Goal: Use online tool/utility: Utilize a website feature to perform a specific function

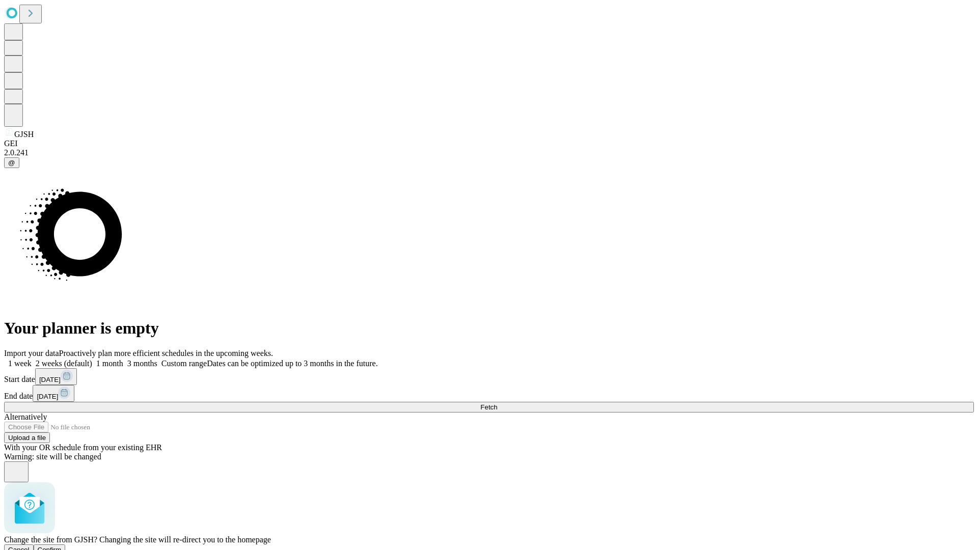
click at [62, 546] on span "Confirm" at bounding box center [50, 550] width 24 height 8
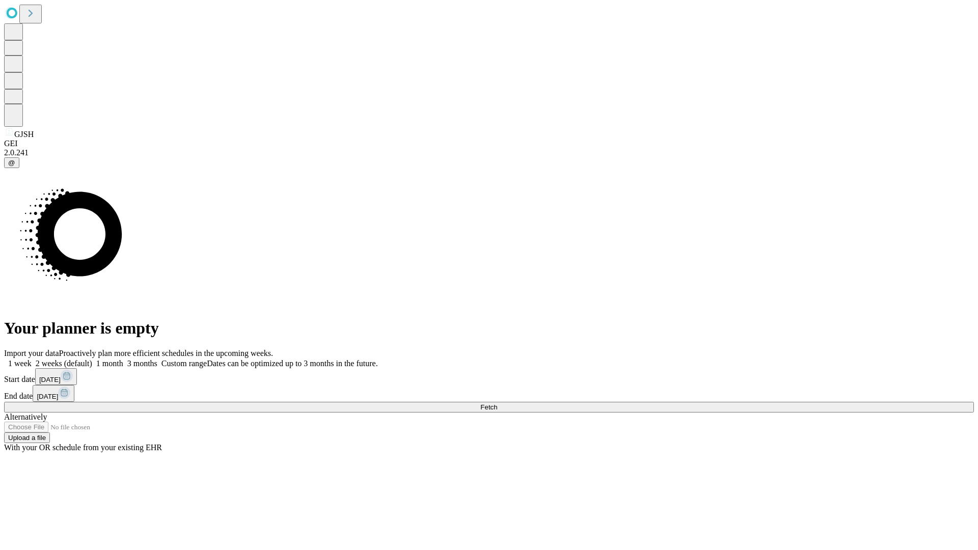
click at [92, 359] on label "2 weeks (default)" at bounding box center [62, 363] width 61 height 9
click at [497, 404] on span "Fetch" at bounding box center [488, 408] width 17 height 8
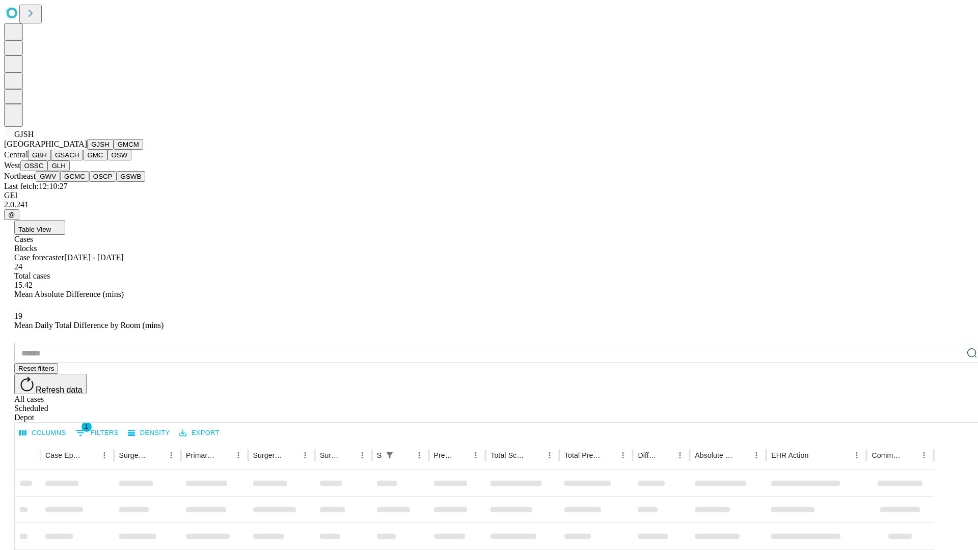
click at [114, 150] on button "GMCM" at bounding box center [129, 144] width 30 height 11
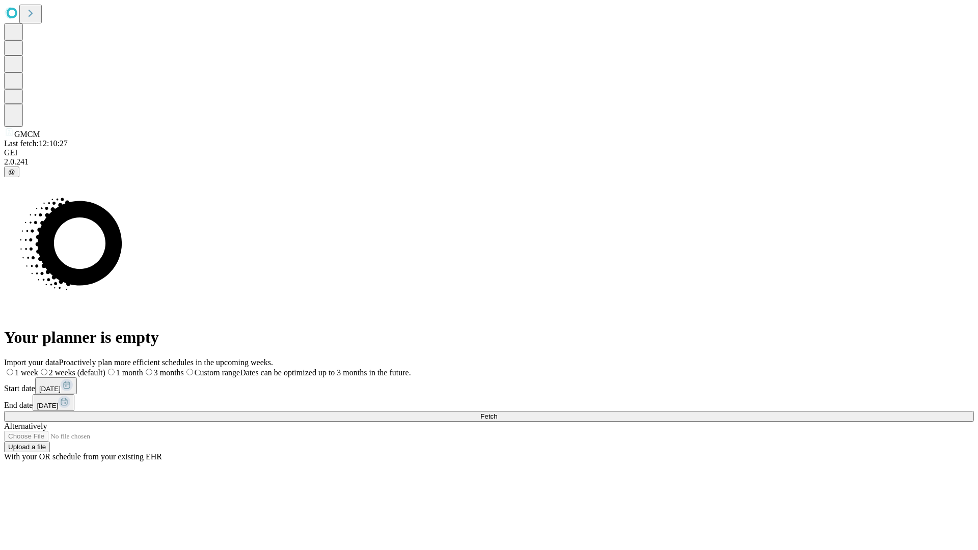
click at [497, 413] on span "Fetch" at bounding box center [488, 417] width 17 height 8
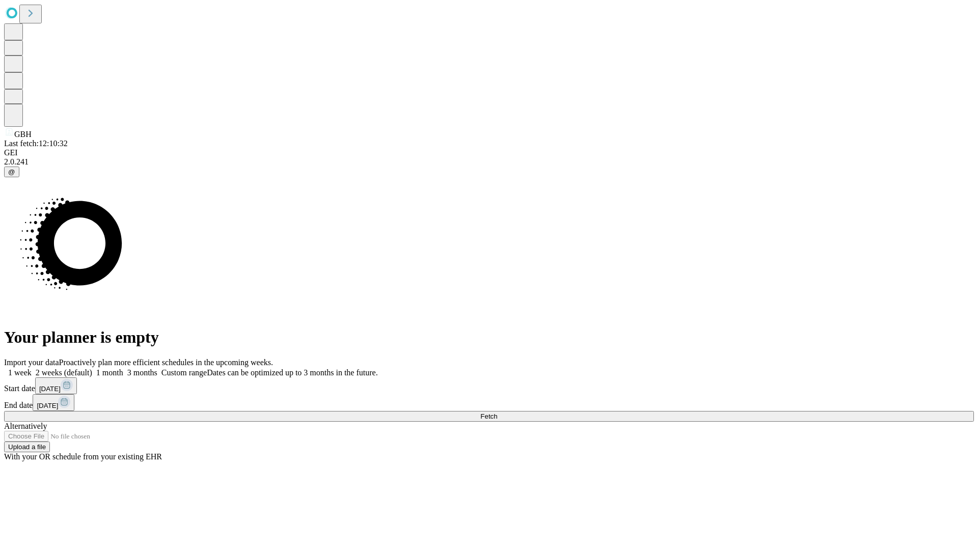
click at [92, 368] on label "2 weeks (default)" at bounding box center [62, 372] width 61 height 9
click at [497, 413] on span "Fetch" at bounding box center [488, 417] width 17 height 8
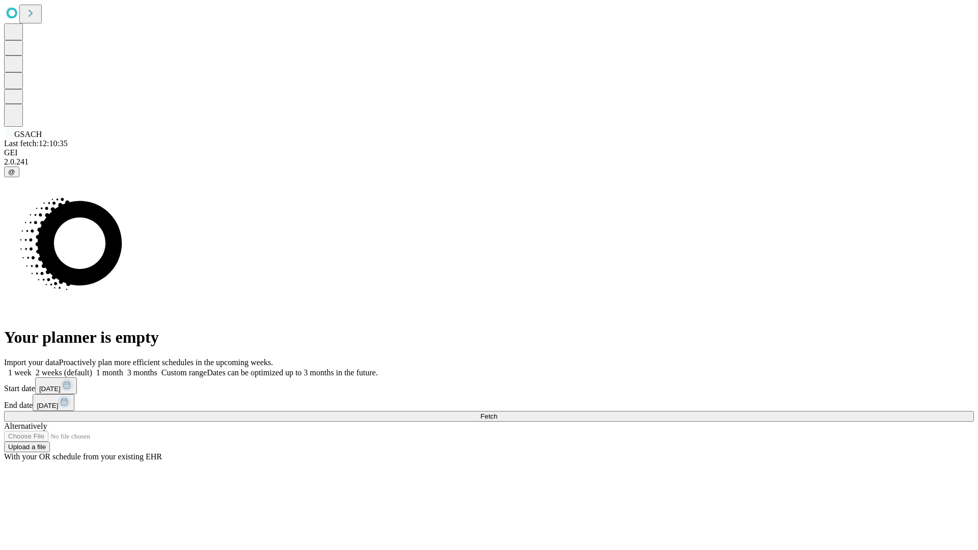
click at [92, 368] on label "2 weeks (default)" at bounding box center [62, 372] width 61 height 9
click at [497, 413] on span "Fetch" at bounding box center [488, 417] width 17 height 8
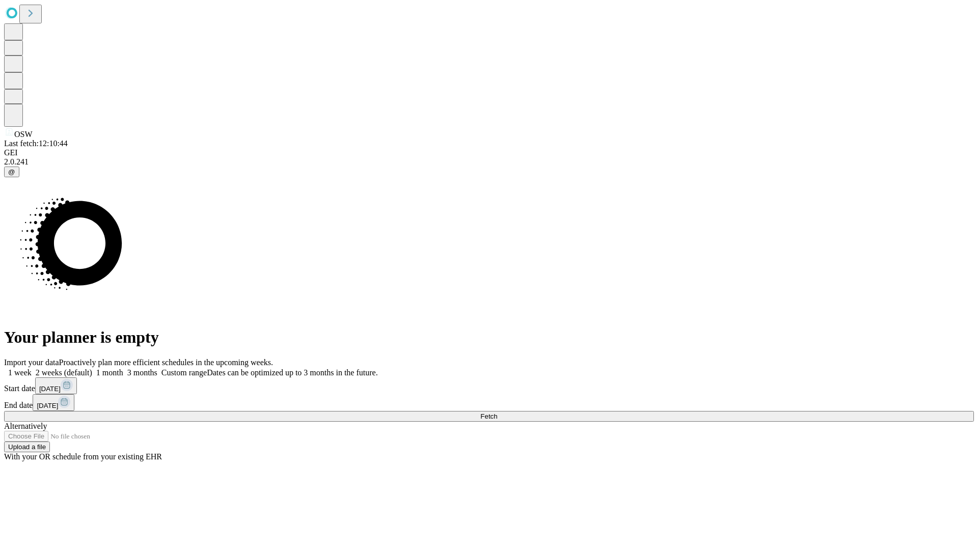
click at [92, 368] on label "2 weeks (default)" at bounding box center [62, 372] width 61 height 9
click at [497, 413] on span "Fetch" at bounding box center [488, 417] width 17 height 8
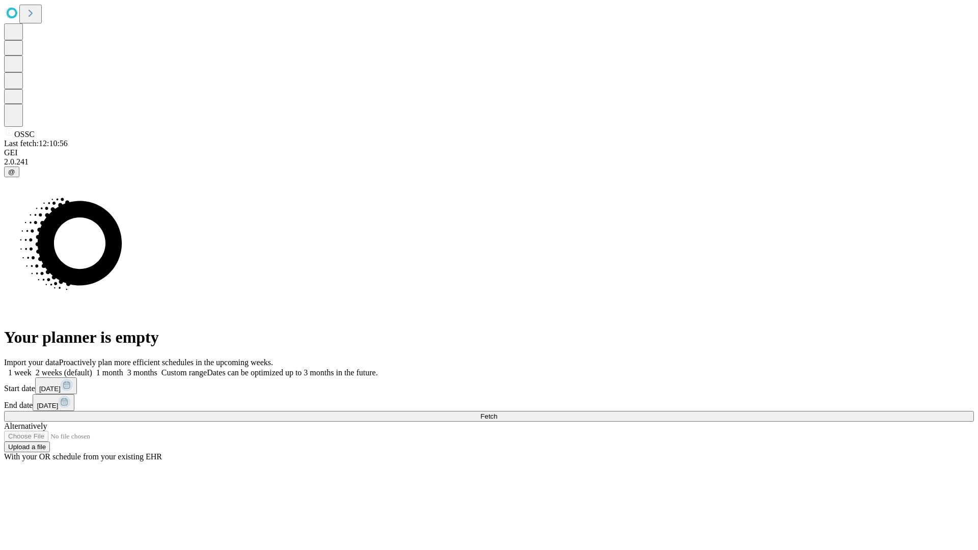
click at [92, 368] on label "2 weeks (default)" at bounding box center [62, 372] width 61 height 9
click at [497, 413] on span "Fetch" at bounding box center [488, 417] width 17 height 8
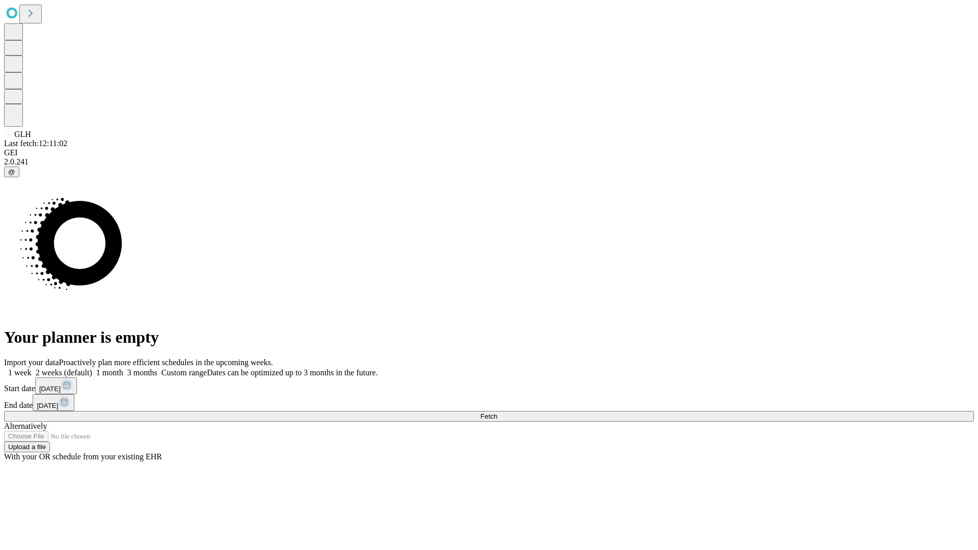
click at [92, 368] on label "2 weeks (default)" at bounding box center [62, 372] width 61 height 9
click at [497, 413] on span "Fetch" at bounding box center [488, 417] width 17 height 8
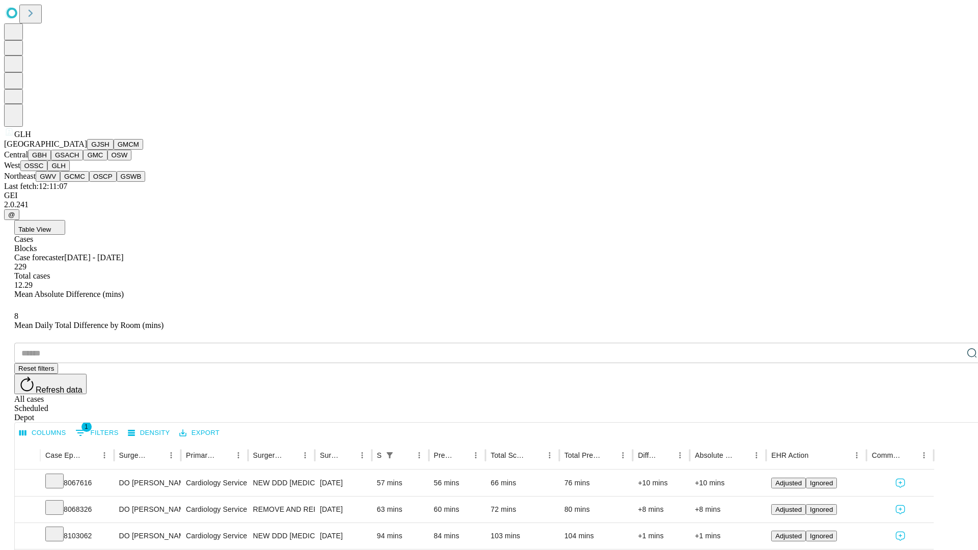
click at [60, 182] on button "GWV" at bounding box center [48, 176] width 24 height 11
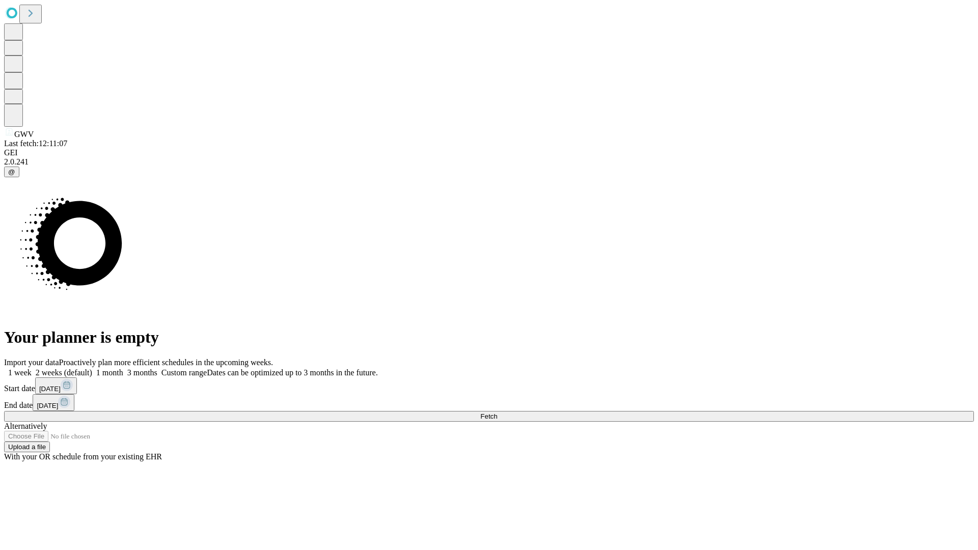
click at [92, 368] on label "2 weeks (default)" at bounding box center [62, 372] width 61 height 9
click at [497, 413] on span "Fetch" at bounding box center [488, 417] width 17 height 8
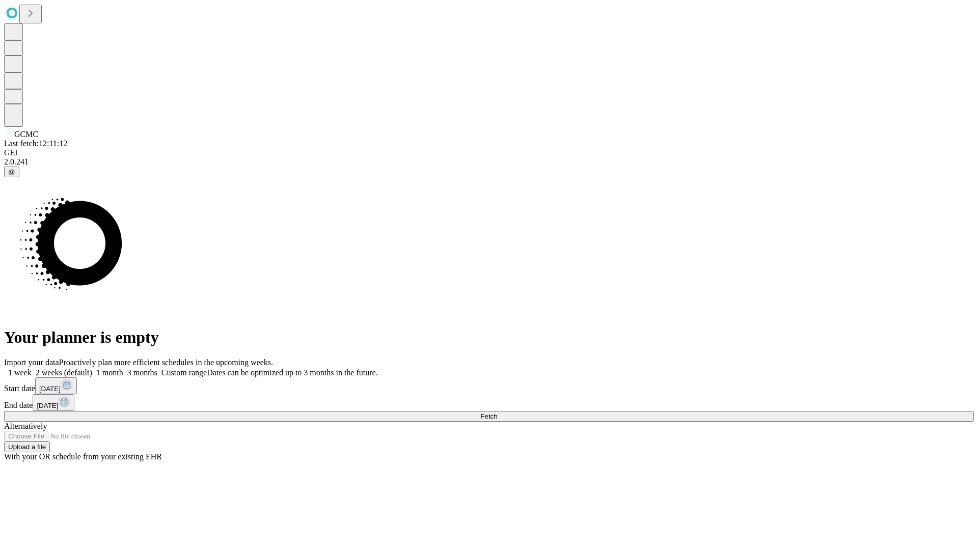
click at [92, 368] on label "2 weeks (default)" at bounding box center [62, 372] width 61 height 9
click at [497, 413] on span "Fetch" at bounding box center [488, 417] width 17 height 8
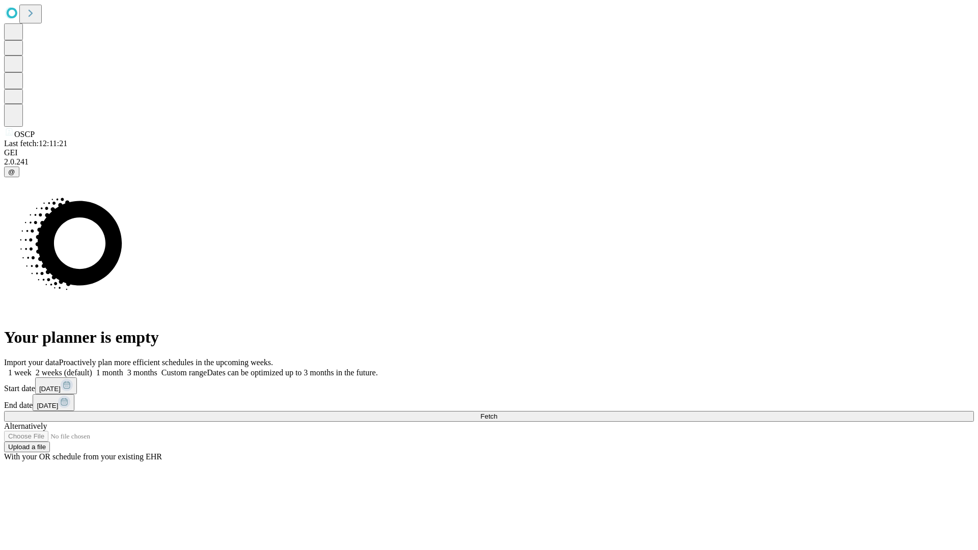
click at [92, 368] on label "2 weeks (default)" at bounding box center [62, 372] width 61 height 9
click at [497, 413] on span "Fetch" at bounding box center [488, 417] width 17 height 8
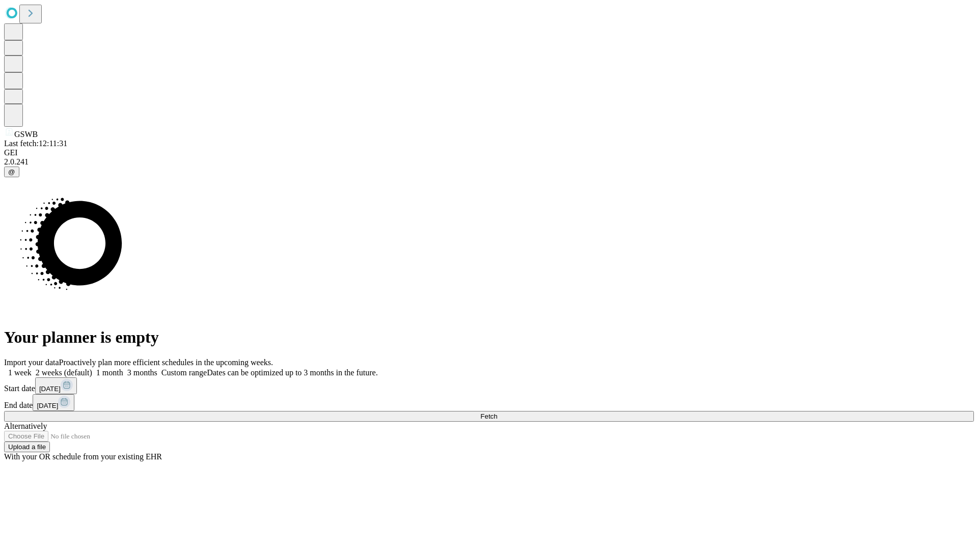
click at [92, 368] on label "2 weeks (default)" at bounding box center [62, 372] width 61 height 9
click at [497, 413] on span "Fetch" at bounding box center [488, 417] width 17 height 8
